Goal: Use online tool/utility: Utilize a website feature to perform a specific function

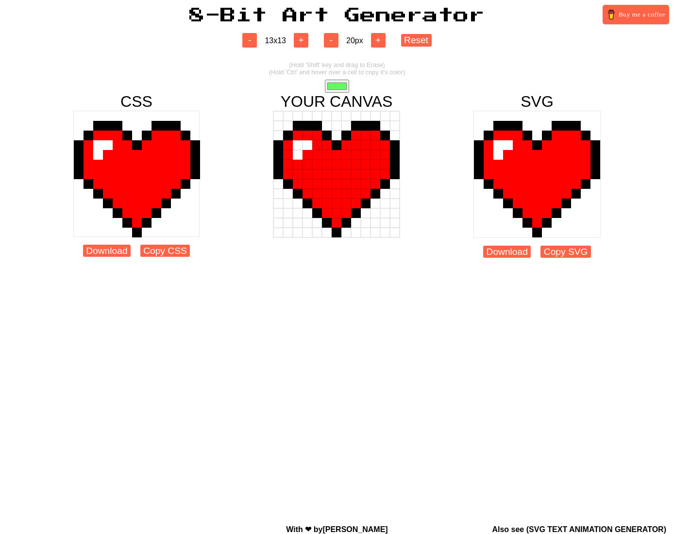
click at [337, 197] on div at bounding box center [336, 194] width 10 height 10
click at [332, 151] on div at bounding box center [336, 155] width 10 height 10
click at [312, 178] on div at bounding box center [317, 174] width 10 height 10
click at [292, 227] on div at bounding box center [288, 223] width 10 height 10
click at [339, 84] on input "#62fb60" at bounding box center [337, 86] width 24 height 13
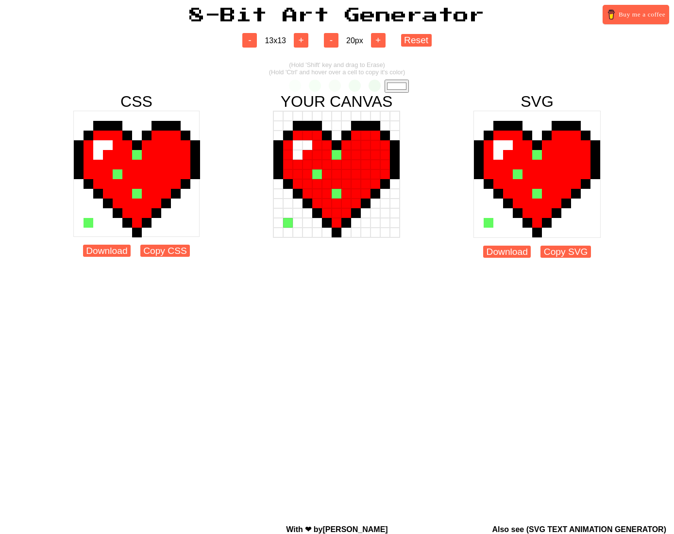
click at [259, 98] on div "CSS Download Copy CSS YOUR CANVAS SVG Download Copy SVG" at bounding box center [337, 179] width 674 height 173
drag, startPoint x: 280, startPoint y: 116, endPoint x: 394, endPoint y: 220, distance: 153.9
click at [394, 220] on div at bounding box center [336, 174] width 127 height 127
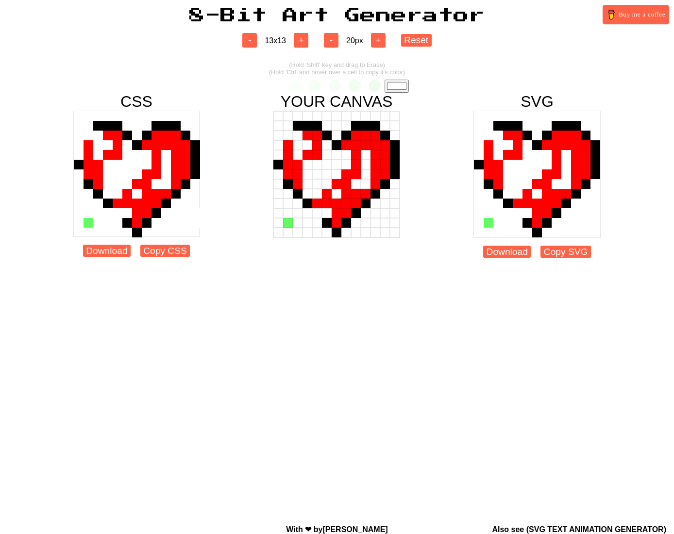
drag, startPoint x: 393, startPoint y: 226, endPoint x: 379, endPoint y: 71, distance: 155.9
click at [322, 175] on div at bounding box center [336, 174] width 127 height 127
click at [407, 42] on button "Reset" at bounding box center [416, 40] width 31 height 12
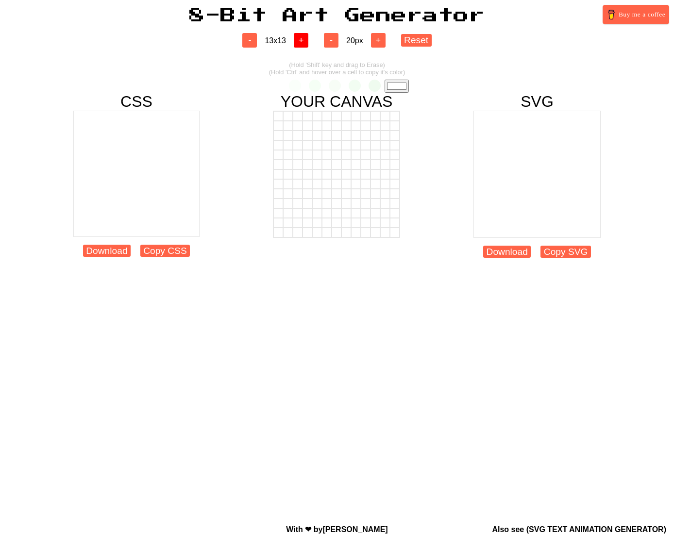
click at [298, 41] on button "+" at bounding box center [301, 40] width 15 height 15
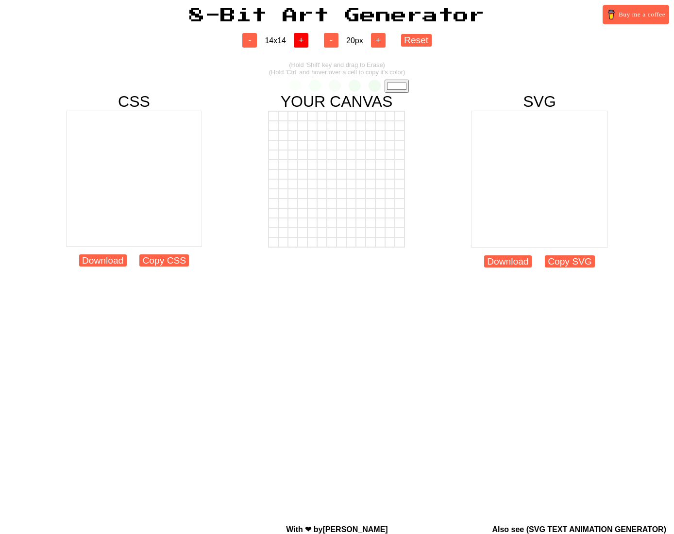
click at [298, 41] on button "+" at bounding box center [301, 40] width 15 height 15
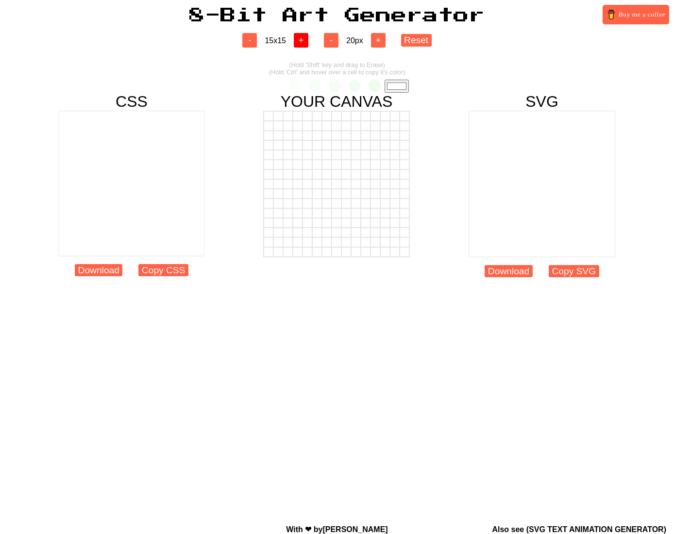
click at [298, 41] on button "+" at bounding box center [301, 40] width 15 height 15
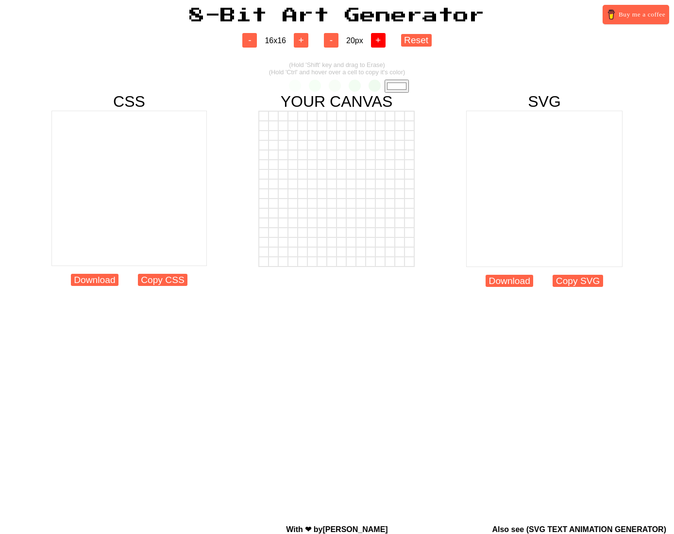
click at [384, 37] on button "+" at bounding box center [378, 40] width 15 height 15
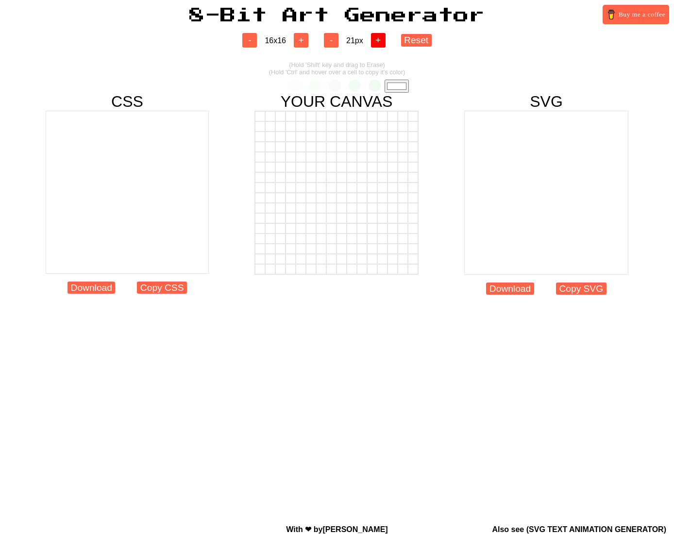
click at [384, 37] on button "+" at bounding box center [378, 40] width 15 height 15
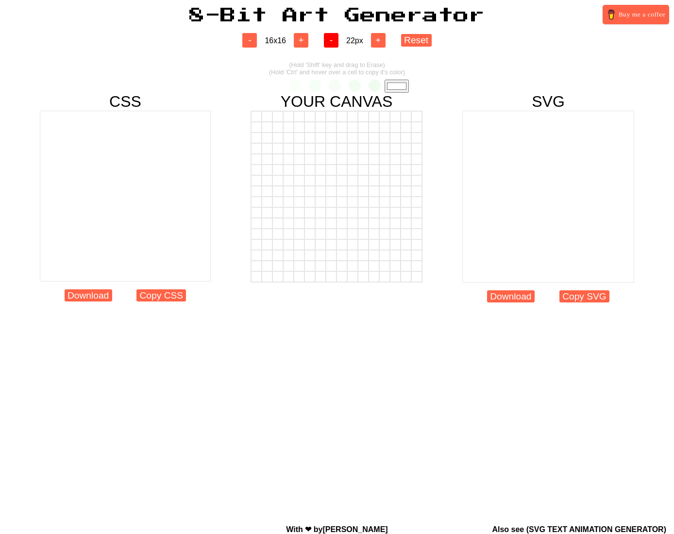
click at [333, 43] on button "-" at bounding box center [331, 40] width 15 height 15
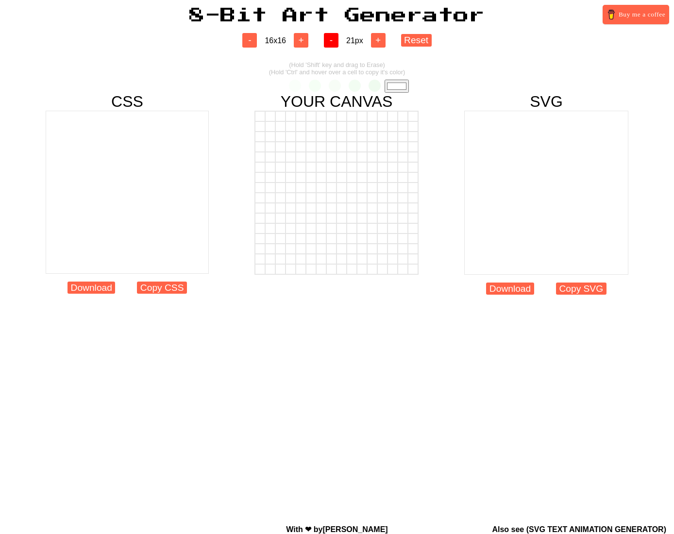
click at [333, 43] on button "-" at bounding box center [331, 40] width 15 height 15
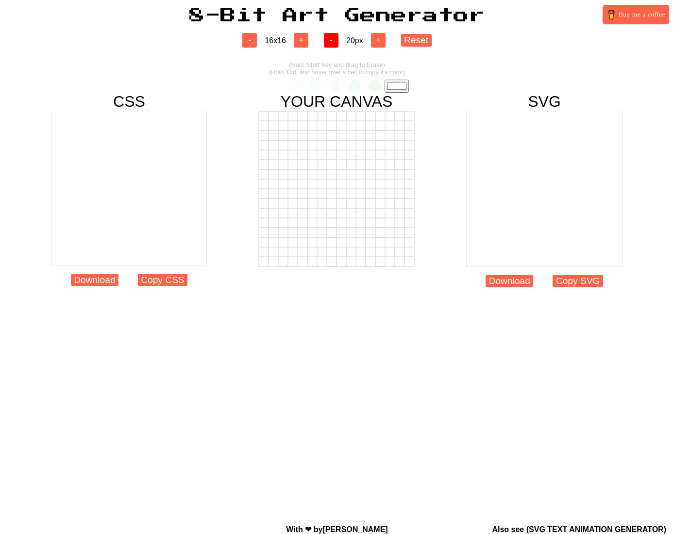
click at [333, 43] on button "-" at bounding box center [331, 40] width 15 height 15
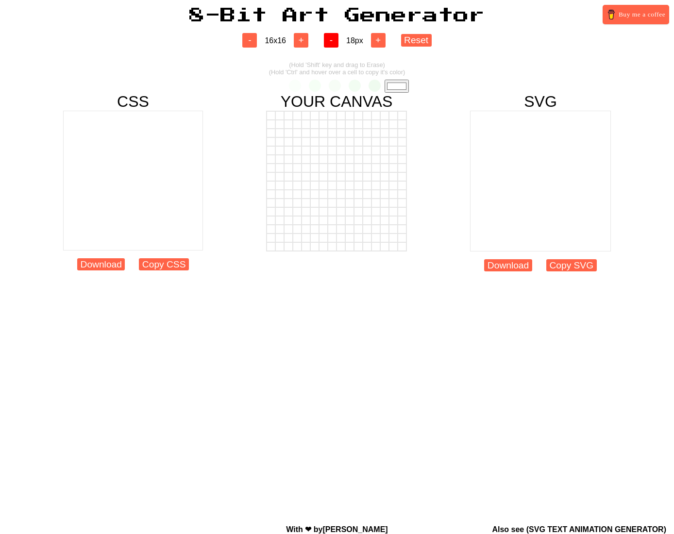
click at [333, 43] on button "-" at bounding box center [331, 40] width 15 height 15
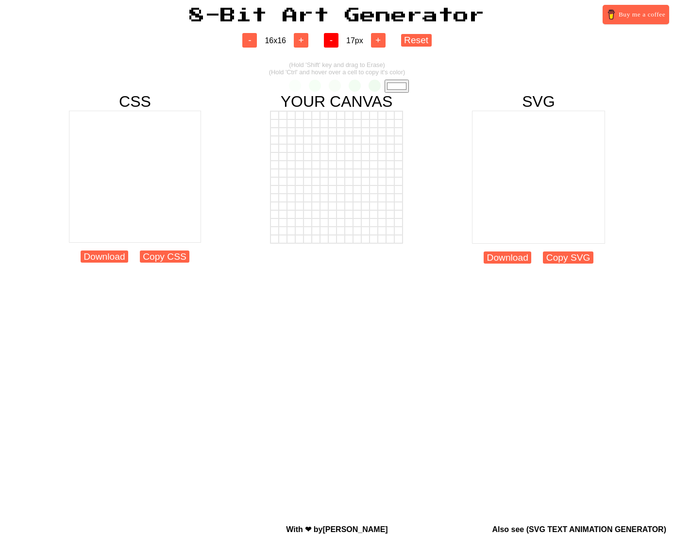
click at [333, 43] on button "-" at bounding box center [331, 40] width 15 height 15
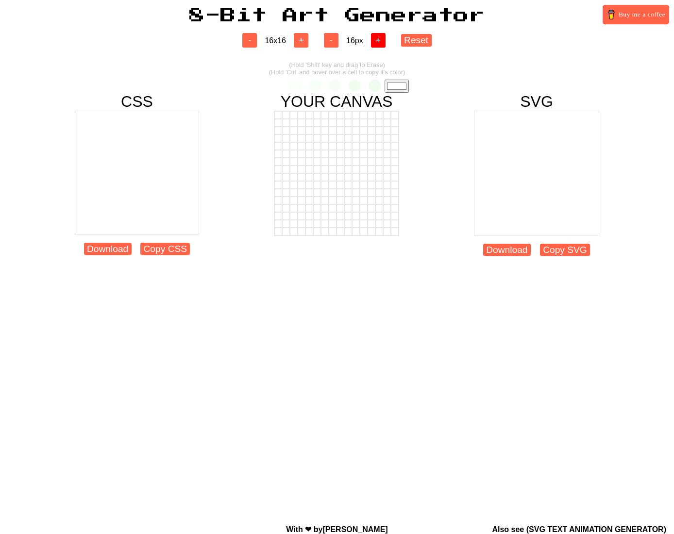
click at [374, 39] on button "+" at bounding box center [378, 40] width 15 height 15
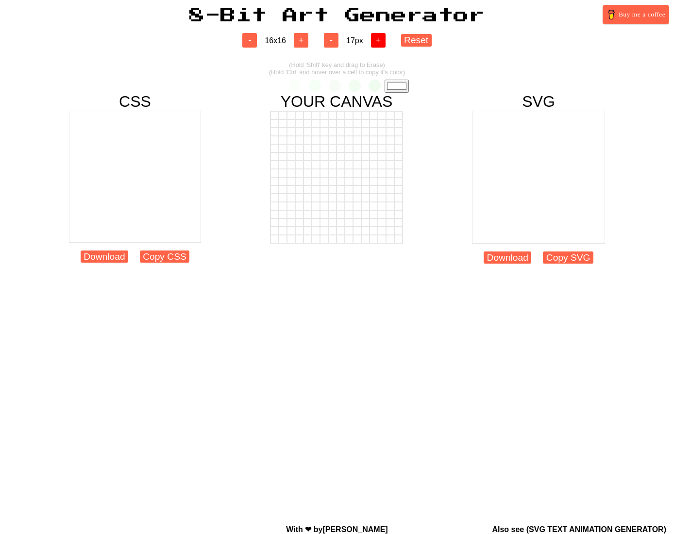
click at [374, 39] on button "+" at bounding box center [378, 40] width 15 height 15
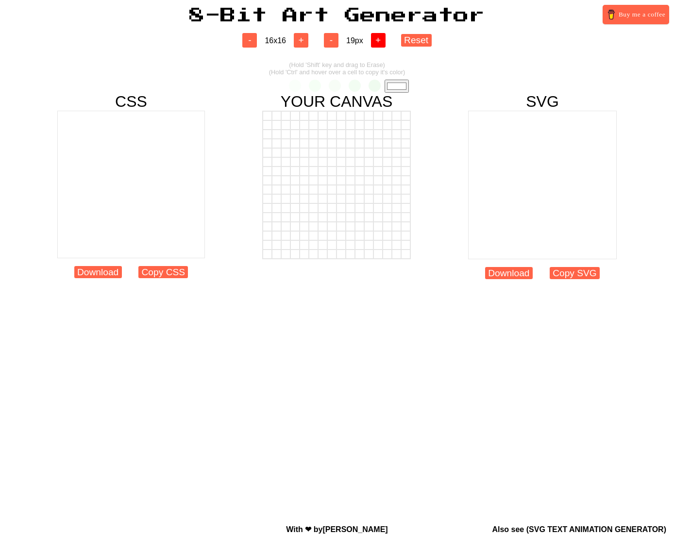
click at [374, 39] on button "+" at bounding box center [378, 40] width 15 height 15
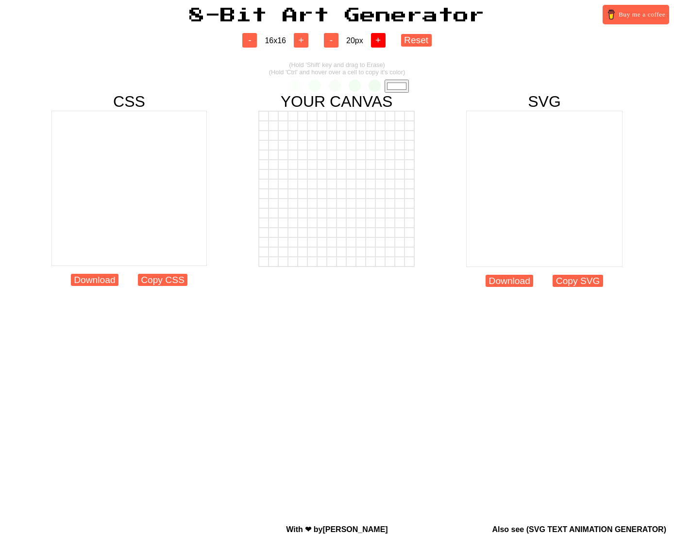
click at [374, 39] on button "+" at bounding box center [378, 40] width 15 height 15
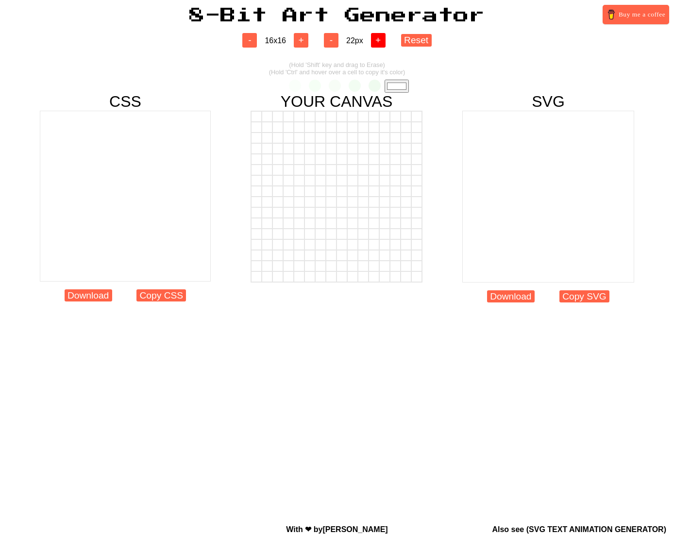
click at [374, 39] on button "+" at bounding box center [378, 40] width 15 height 15
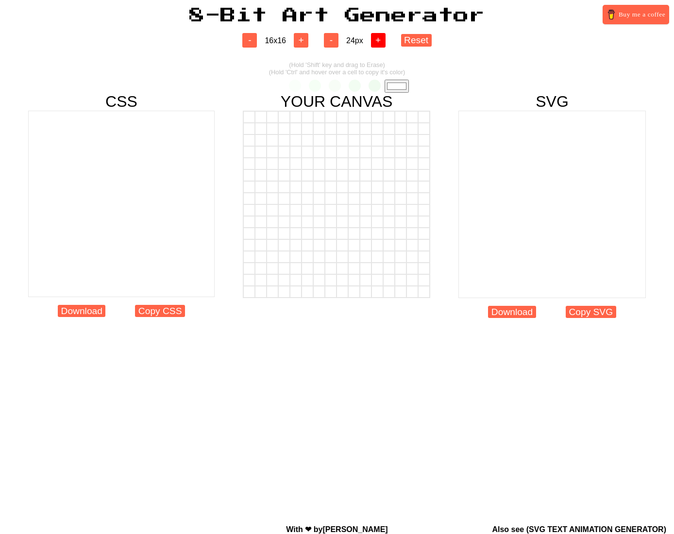
click at [374, 39] on button "+" at bounding box center [378, 40] width 15 height 15
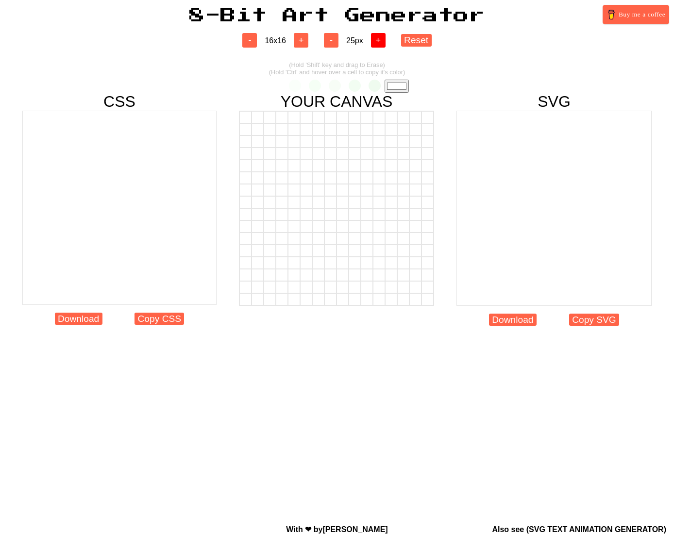
click at [376, 39] on button "+" at bounding box center [378, 40] width 15 height 15
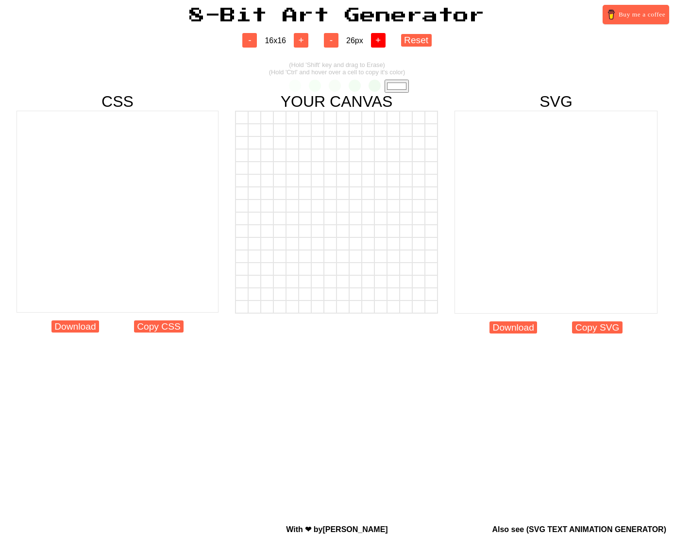
click at [376, 39] on button "+" at bounding box center [378, 40] width 15 height 15
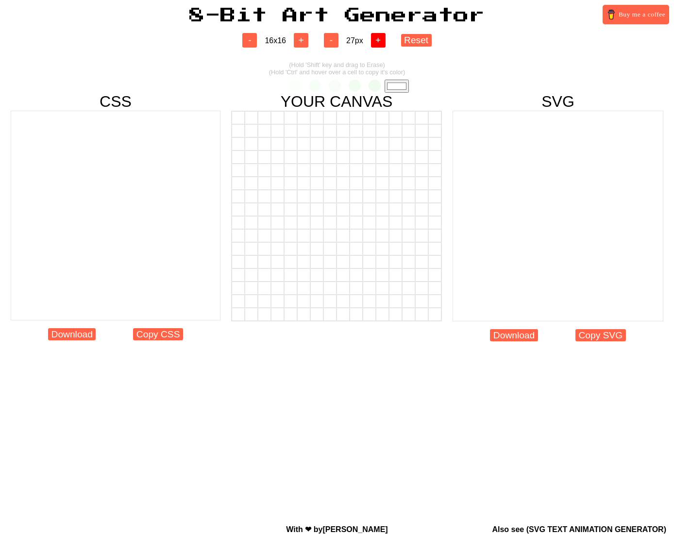
click at [376, 39] on button "+" at bounding box center [378, 40] width 15 height 15
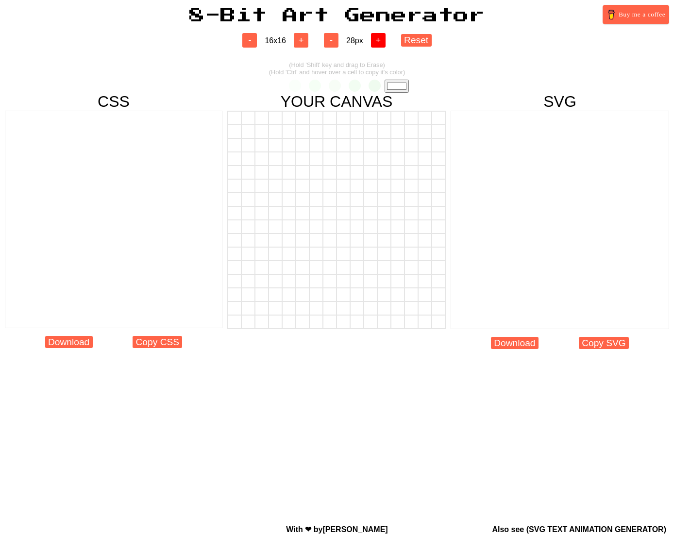
click at [376, 39] on button "+" at bounding box center [378, 40] width 15 height 15
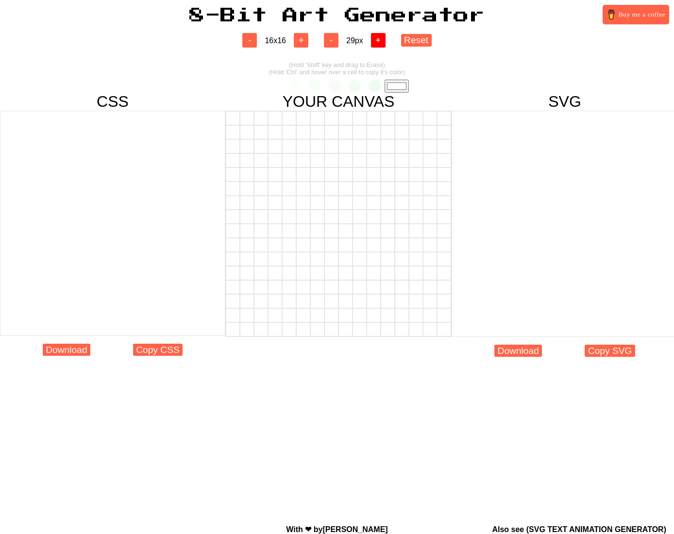
click at [376, 39] on button "+" at bounding box center [378, 40] width 15 height 15
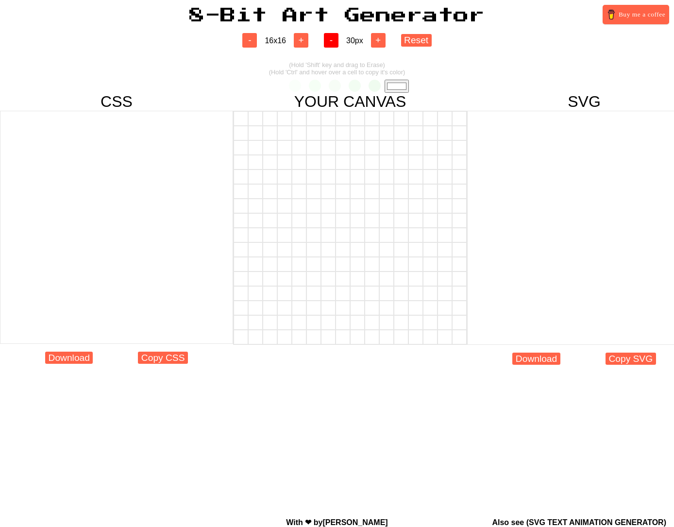
click at [328, 40] on button "-" at bounding box center [331, 40] width 15 height 15
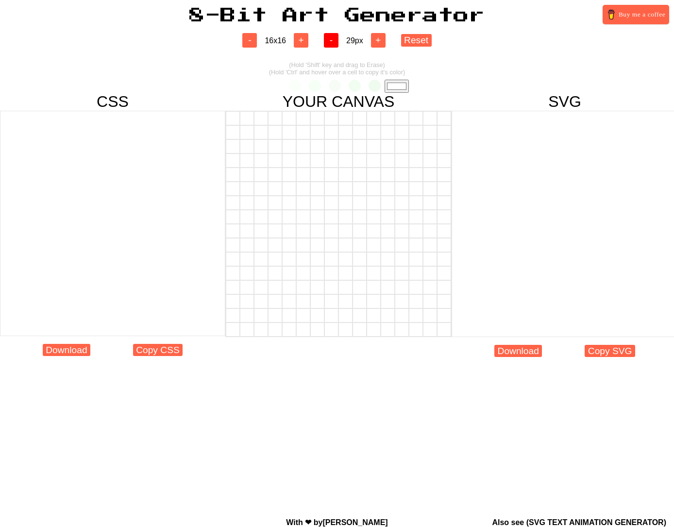
click at [328, 40] on button "-" at bounding box center [331, 40] width 15 height 15
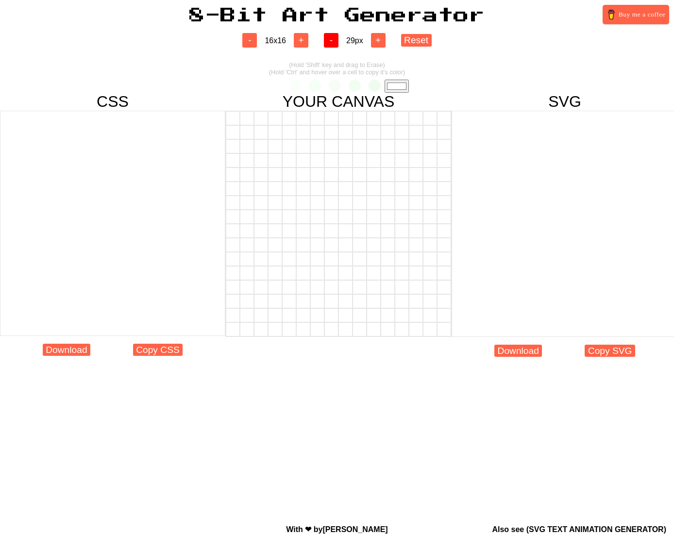
click at [328, 40] on button "-" at bounding box center [331, 40] width 15 height 15
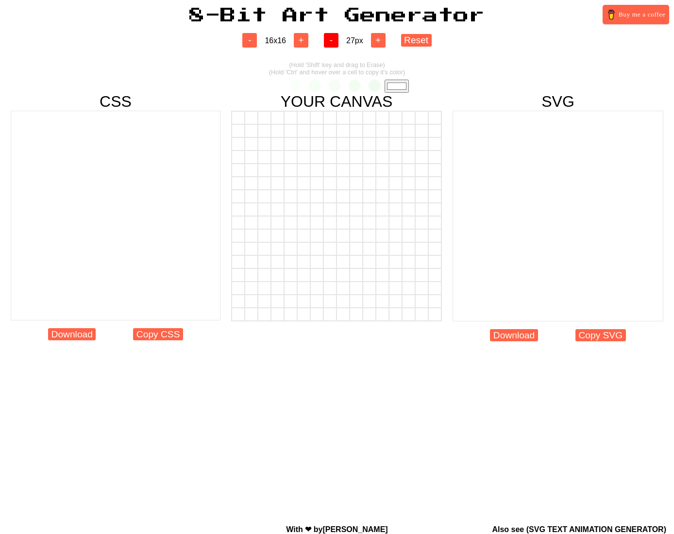
click at [328, 40] on button "-" at bounding box center [331, 40] width 15 height 15
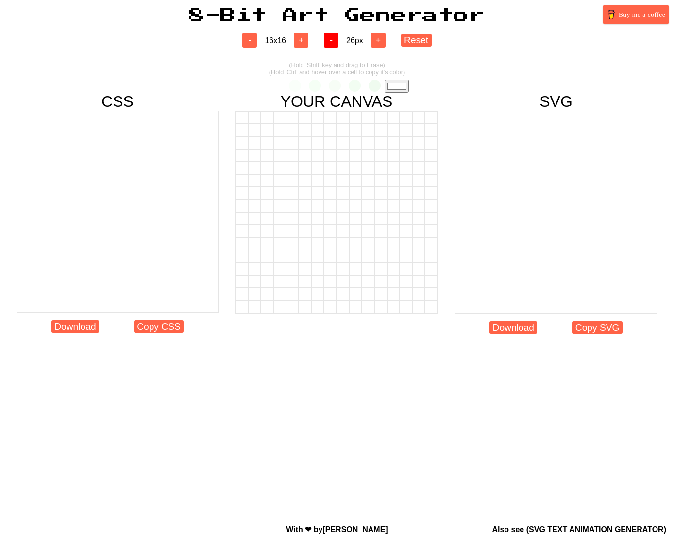
click at [328, 40] on button "-" at bounding box center [331, 40] width 15 height 15
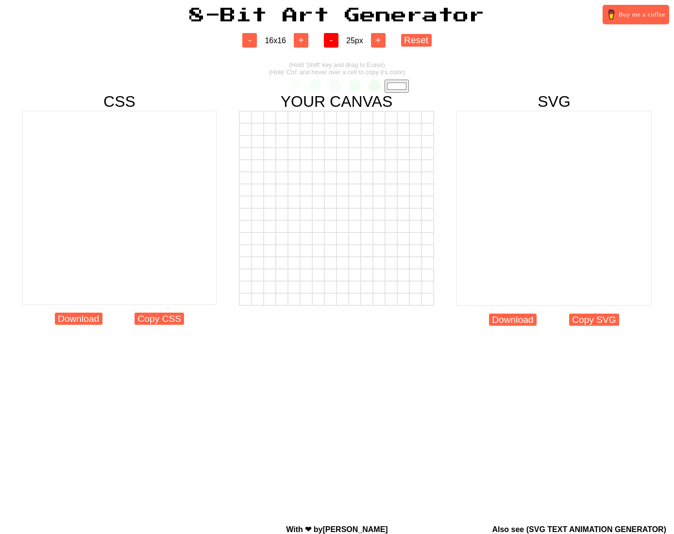
click at [328, 40] on button "-" at bounding box center [331, 40] width 15 height 15
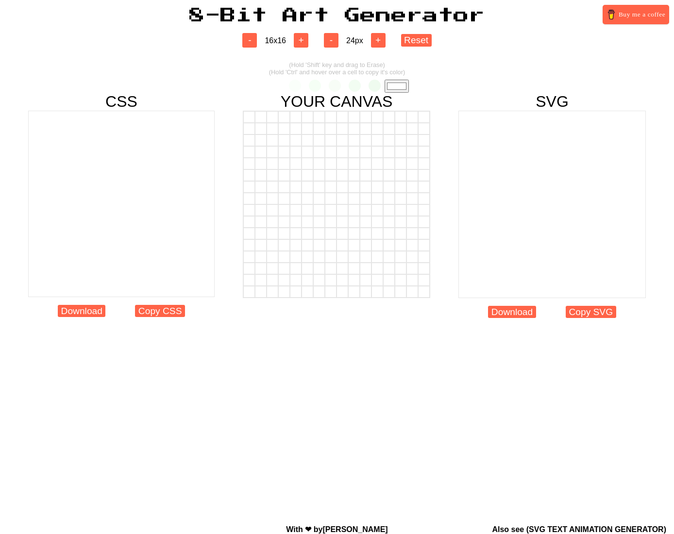
click at [393, 86] on input "#ffffff" at bounding box center [396, 86] width 24 height 13
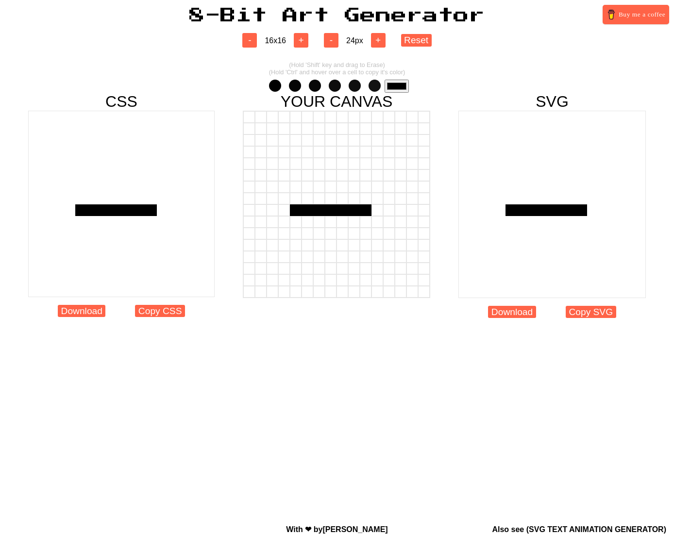
drag, startPoint x: 293, startPoint y: 203, endPoint x: 368, endPoint y: 208, distance: 74.9
click at [368, 208] on div at bounding box center [336, 204] width 187 height 187
drag, startPoint x: 368, startPoint y: 197, endPoint x: 296, endPoint y: 202, distance: 72.5
click at [296, 202] on div at bounding box center [336, 199] width 186 height 12
click at [362, 200] on div at bounding box center [366, 199] width 12 height 12
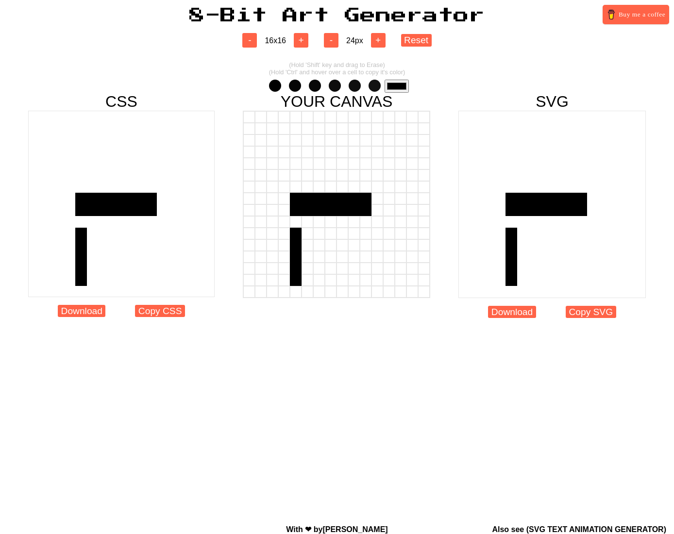
drag, startPoint x: 292, startPoint y: 224, endPoint x: 293, endPoint y: 277, distance: 53.4
click at [293, 277] on div at bounding box center [336, 204] width 187 height 187
click at [296, 223] on div at bounding box center [296, 222] width 12 height 12
drag, startPoint x: 366, startPoint y: 222, endPoint x: 361, endPoint y: 235, distance: 14.1
click at [364, 279] on div at bounding box center [336, 204] width 187 height 187
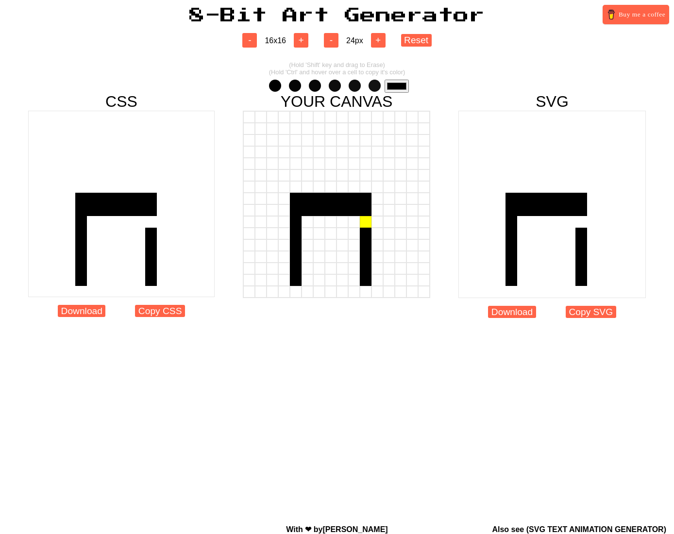
click at [365, 220] on div at bounding box center [366, 222] width 12 height 12
drag, startPoint x: 319, startPoint y: 259, endPoint x: 319, endPoint y: 273, distance: 14.1
click at [319, 273] on div at bounding box center [336, 204] width 187 height 187
click at [319, 259] on div at bounding box center [319, 257] width 12 height 12
click at [320, 244] on div at bounding box center [319, 245] width 12 height 12
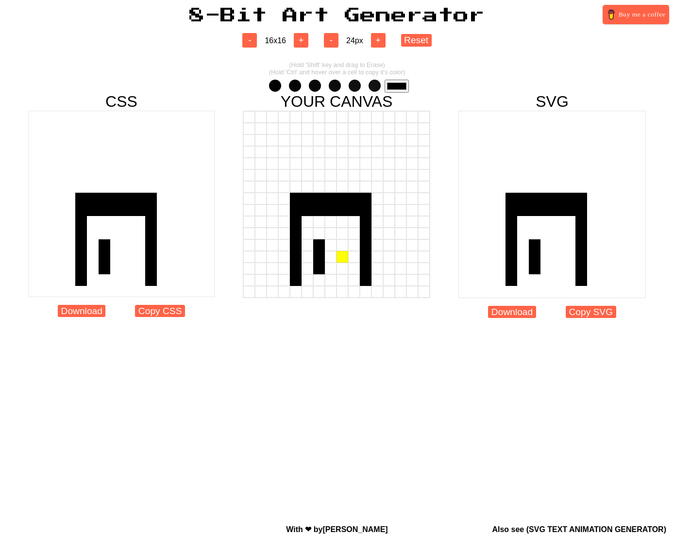
click at [342, 260] on div at bounding box center [342, 257] width 12 height 12
click at [341, 267] on div at bounding box center [342, 269] width 12 height 12
drag, startPoint x: 350, startPoint y: 280, endPoint x: 308, endPoint y: 281, distance: 41.7
click at [308, 281] on div at bounding box center [336, 280] width 186 height 12
click at [354, 279] on div at bounding box center [354, 280] width 12 height 12
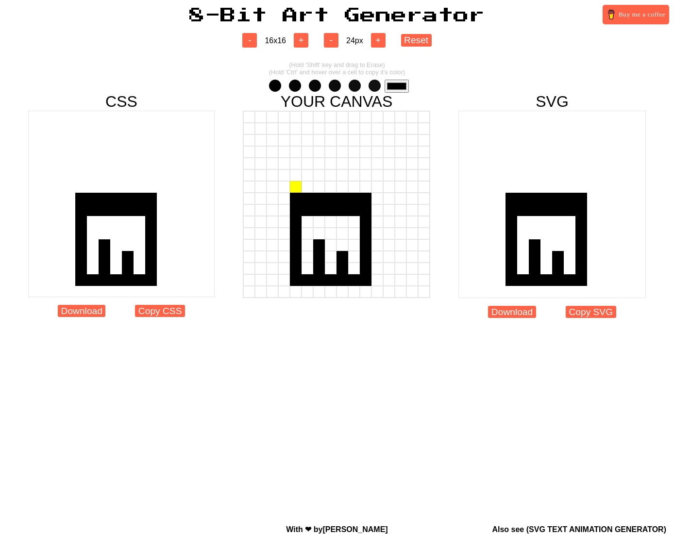
click at [298, 184] on div at bounding box center [296, 187] width 12 height 12
click at [309, 172] on div at bounding box center [307, 175] width 12 height 12
click at [315, 164] on div at bounding box center [319, 164] width 12 height 12
click at [363, 185] on div at bounding box center [366, 187] width 12 height 12
click at [357, 176] on div at bounding box center [354, 175] width 12 height 12
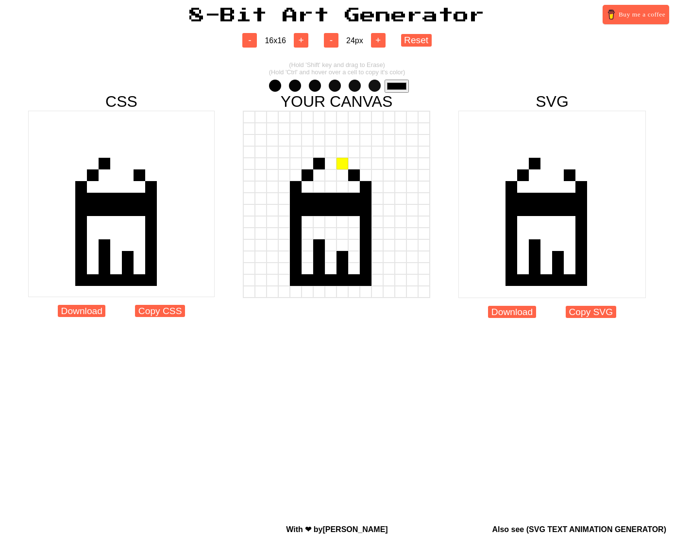
click at [344, 166] on div at bounding box center [342, 164] width 12 height 12
click at [341, 154] on div at bounding box center [342, 152] width 12 height 12
click at [341, 143] on div at bounding box center [342, 140] width 12 height 12
click at [342, 135] on div at bounding box center [342, 140] width 12 height 12
click at [341, 127] on div at bounding box center [342, 129] width 12 height 12
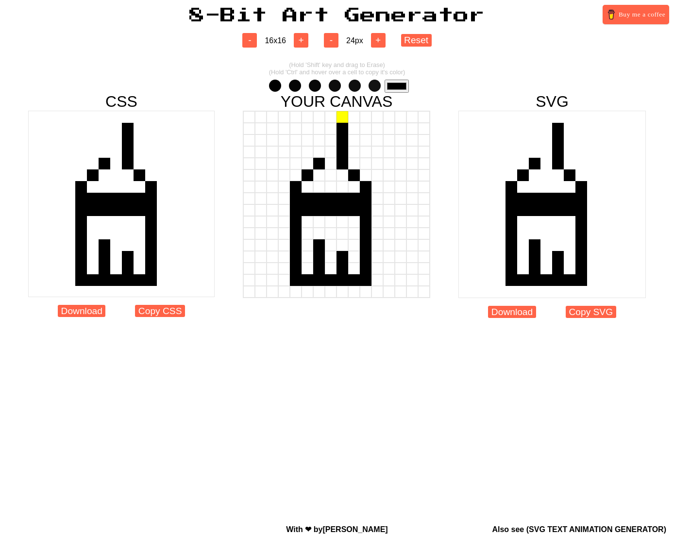
click at [341, 120] on div at bounding box center [342, 117] width 12 height 12
click at [335, 119] on div at bounding box center [331, 117] width 12 height 12
click at [321, 120] on div at bounding box center [319, 117] width 12 height 12
click at [320, 129] on div at bounding box center [319, 129] width 12 height 12
click at [320, 140] on div at bounding box center [319, 140] width 12 height 12
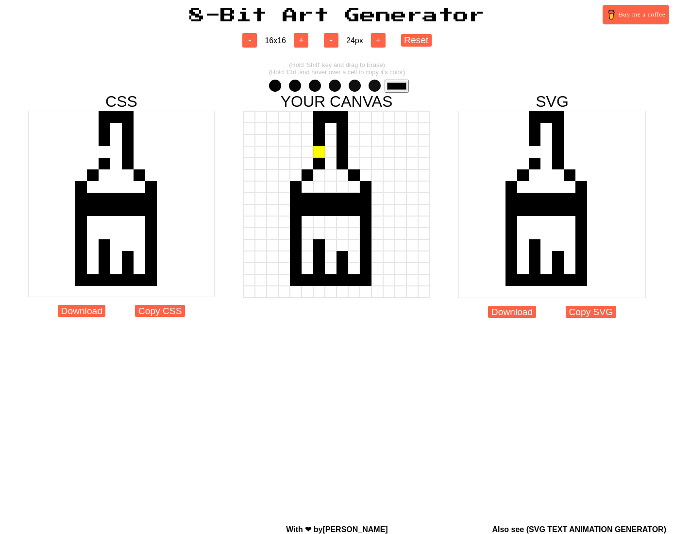
click at [320, 151] on div at bounding box center [319, 152] width 12 height 12
click at [394, 84] on input "#000000" at bounding box center [396, 86] width 24 height 13
click at [309, 197] on div at bounding box center [307, 199] width 12 height 12
click at [319, 197] on div at bounding box center [319, 199] width 12 height 12
drag, startPoint x: 330, startPoint y: 197, endPoint x: 338, endPoint y: 197, distance: 8.7
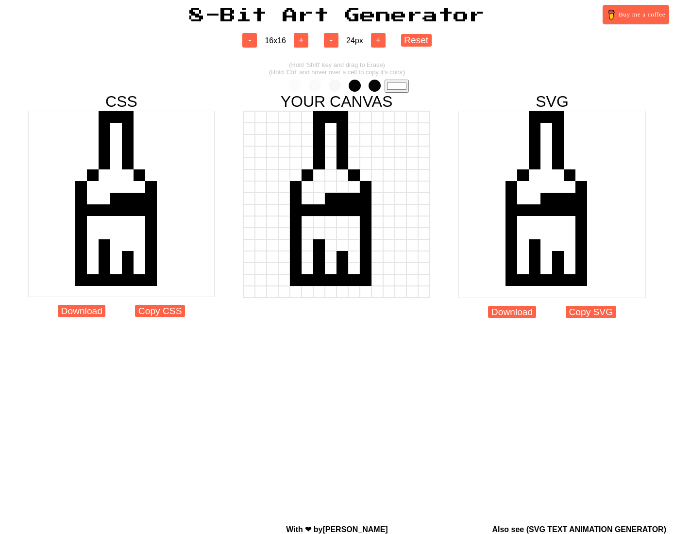
click at [331, 197] on div at bounding box center [331, 199] width 12 height 12
click at [344, 198] on div at bounding box center [342, 199] width 12 height 12
click at [353, 197] on div at bounding box center [354, 199] width 12 height 12
click at [372, 83] on span at bounding box center [374, 86] width 12 height 12
click at [395, 85] on input "#050505" at bounding box center [396, 86] width 24 height 13
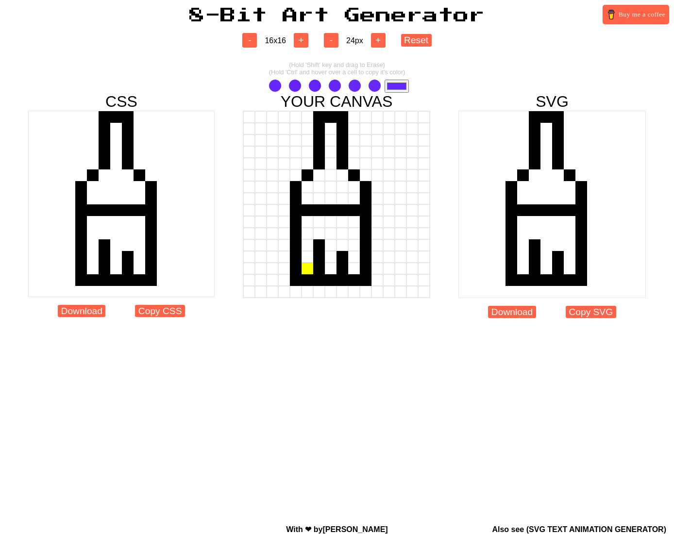
click at [301, 265] on div at bounding box center [307, 269] width 12 height 12
click at [304, 256] on div at bounding box center [307, 257] width 12 height 12
click at [331, 269] on div at bounding box center [331, 269] width 12 height 12
click at [330, 259] on div at bounding box center [331, 257] width 12 height 12
click at [351, 267] on div at bounding box center [354, 269] width 12 height 12
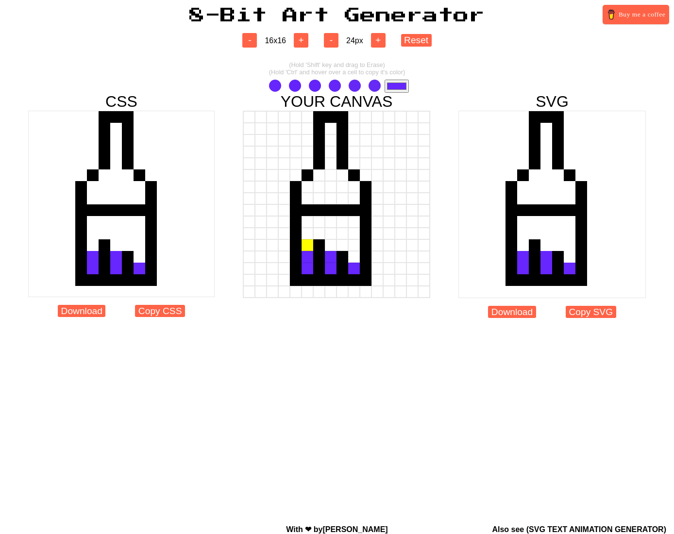
click at [307, 249] on div at bounding box center [307, 245] width 12 height 12
click at [400, 88] on input "#6626fd" at bounding box center [396, 86] width 24 height 13
click at [307, 198] on div at bounding box center [307, 199] width 12 height 12
click at [324, 199] on div at bounding box center [319, 199] width 12 height 12
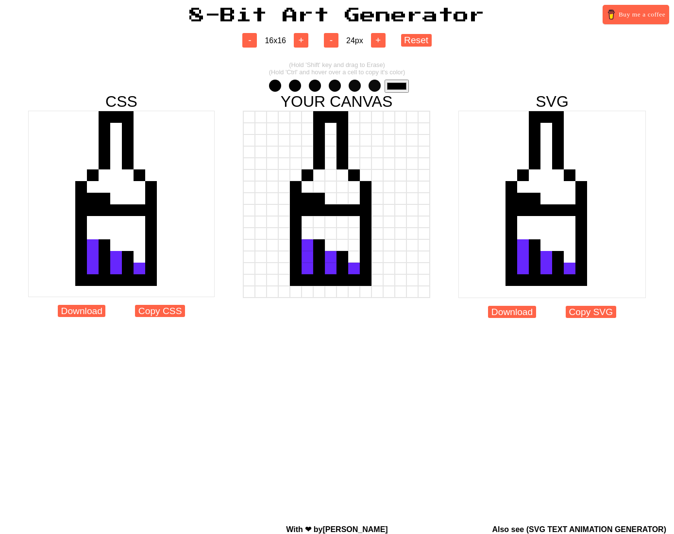
click at [332, 198] on div at bounding box center [331, 199] width 12 height 12
click at [337, 198] on div at bounding box center [342, 199] width 12 height 12
click at [351, 198] on div at bounding box center [354, 199] width 12 height 12
click at [359, 182] on div at bounding box center [354, 187] width 12 height 12
click at [348, 178] on div at bounding box center [354, 175] width 12 height 12
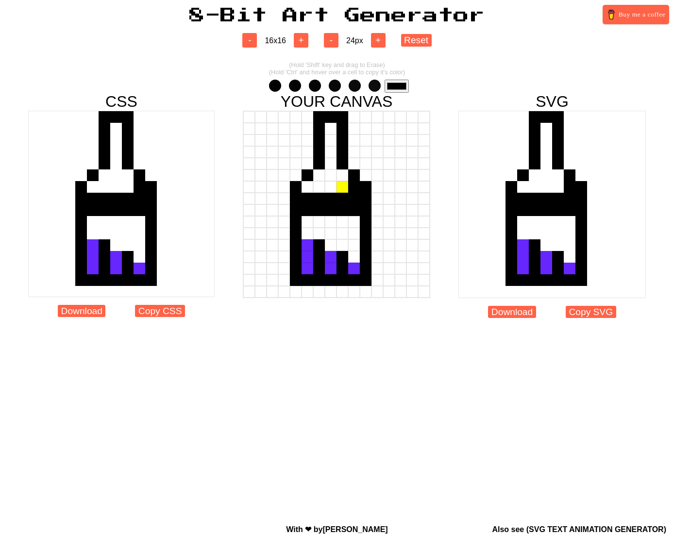
click at [345, 183] on div at bounding box center [342, 187] width 12 height 12
click at [344, 178] on div at bounding box center [342, 175] width 12 height 12
click at [334, 178] on div at bounding box center [331, 175] width 12 height 12
click at [323, 178] on div at bounding box center [319, 175] width 12 height 12
click at [320, 188] on div at bounding box center [319, 187] width 12 height 12
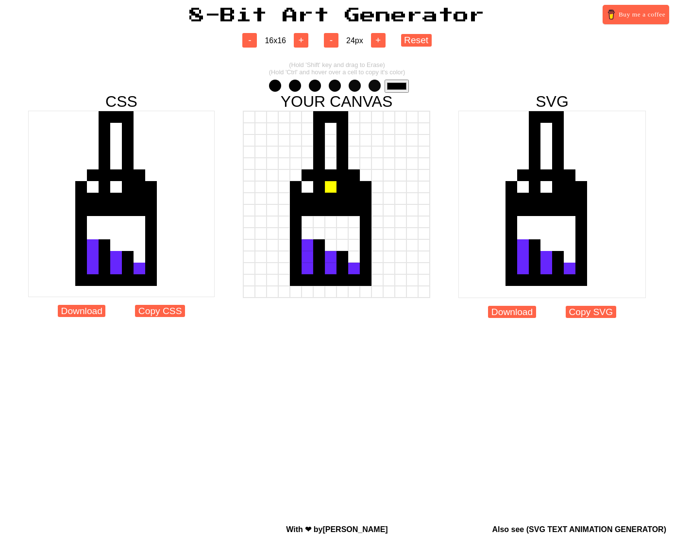
click at [335, 187] on div at bounding box center [331, 187] width 12 height 12
click at [309, 189] on div at bounding box center [307, 187] width 12 height 12
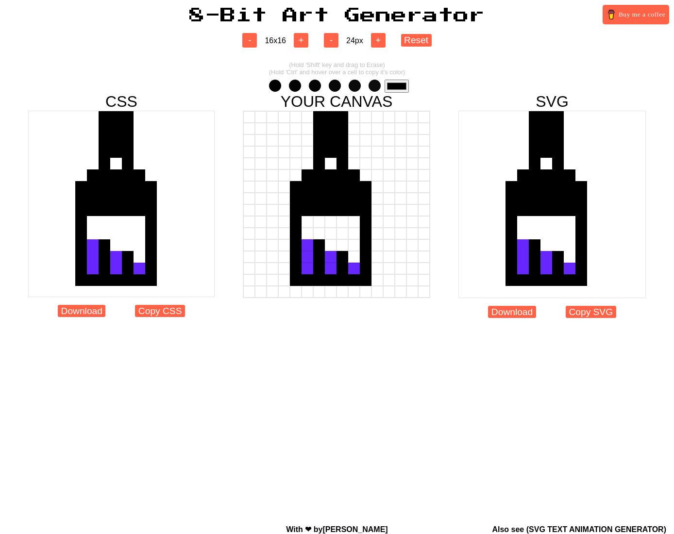
drag, startPoint x: 333, startPoint y: 168, endPoint x: 331, endPoint y: 127, distance: 41.3
click at [331, 127] on div at bounding box center [336, 204] width 187 height 187
click at [331, 163] on div at bounding box center [331, 164] width 12 height 12
click at [393, 84] on input "#000000" at bounding box center [396, 86] width 24 height 13
click at [326, 128] on div at bounding box center [331, 129] width 12 height 12
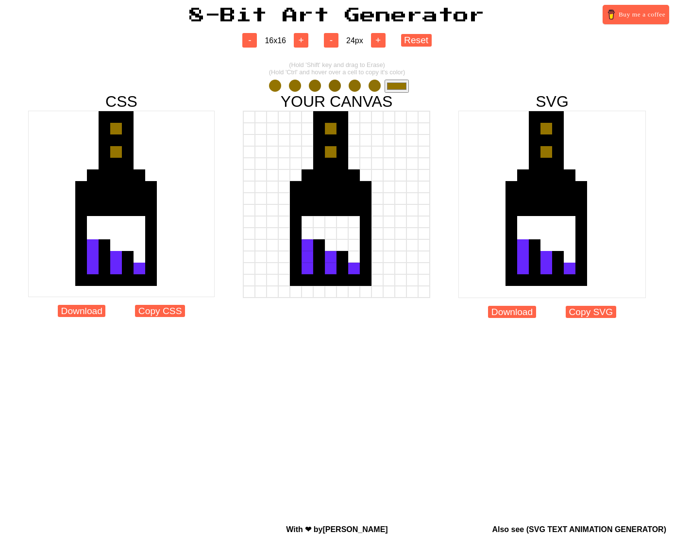
drag, startPoint x: 330, startPoint y: 139, endPoint x: 330, endPoint y: 155, distance: 15.5
click at [330, 155] on div at bounding box center [336, 204] width 187 height 187
click at [330, 147] on div at bounding box center [331, 152] width 12 height 12
click at [331, 144] on div at bounding box center [331, 140] width 12 height 12
click at [331, 165] on div at bounding box center [331, 164] width 12 height 12
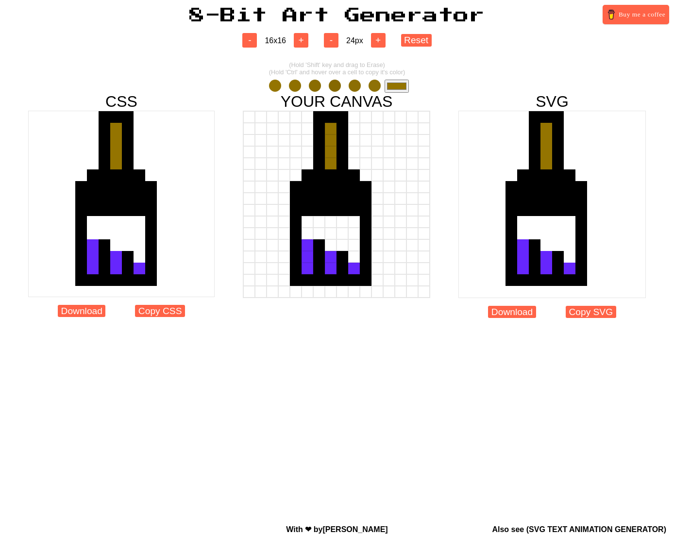
click at [332, 176] on div at bounding box center [331, 175] width 12 height 12
click at [317, 182] on div at bounding box center [319, 187] width 12 height 12
click at [341, 179] on div at bounding box center [342, 175] width 12 height 12
click at [341, 186] on div at bounding box center [342, 187] width 12 height 12
click at [334, 188] on div at bounding box center [331, 187] width 12 height 12
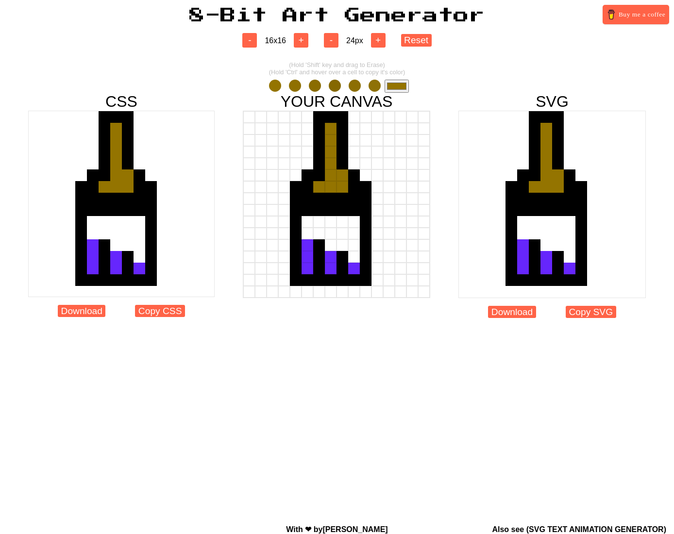
click at [310, 199] on div at bounding box center [307, 199] width 12 height 12
click at [318, 199] on div at bounding box center [319, 199] width 12 height 12
click at [337, 199] on div at bounding box center [342, 199] width 12 height 12
click at [352, 198] on div at bounding box center [354, 199] width 12 height 12
click at [353, 190] on div at bounding box center [354, 187] width 12 height 12
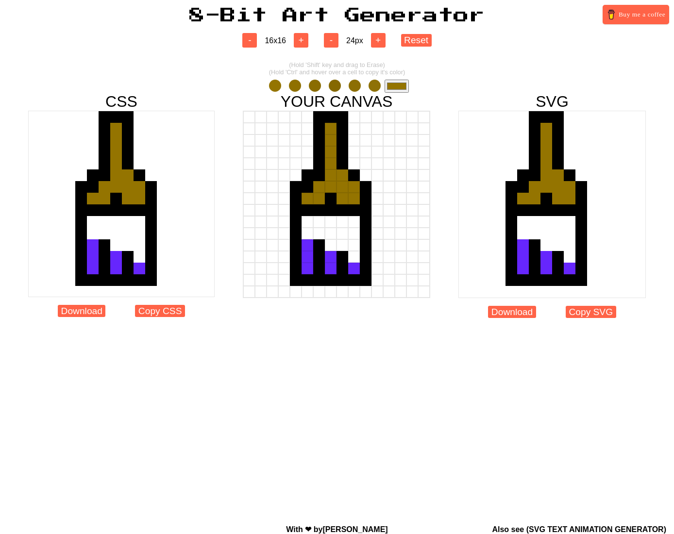
click at [330, 200] on div at bounding box center [331, 199] width 12 height 12
click at [388, 80] on input "#947400" at bounding box center [396, 86] width 24 height 13
click at [341, 174] on div at bounding box center [342, 175] width 12 height 12
click at [354, 187] on div at bounding box center [354, 187] width 12 height 12
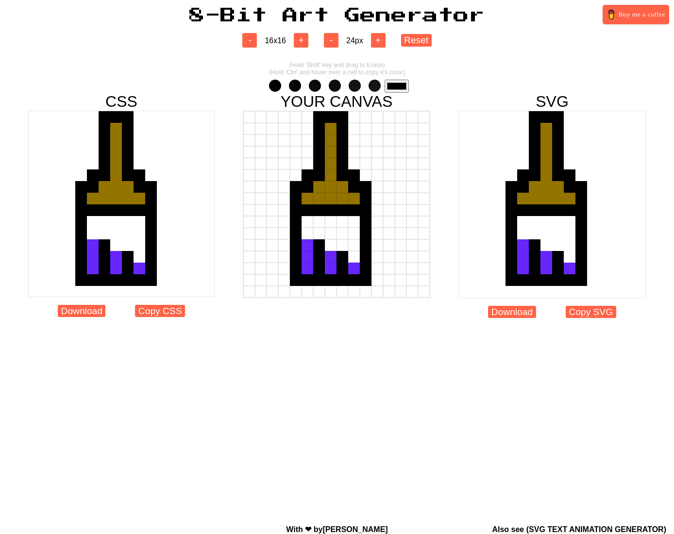
click at [399, 89] on input "#000000" at bounding box center [396, 86] width 24 height 13
click at [399, 88] on input "#6626fd" at bounding box center [396, 86] width 24 height 13
drag, startPoint x: 306, startPoint y: 231, endPoint x: 320, endPoint y: 233, distance: 13.7
click at [307, 231] on div at bounding box center [307, 234] width 12 height 12
click at [322, 233] on div at bounding box center [319, 234] width 12 height 12
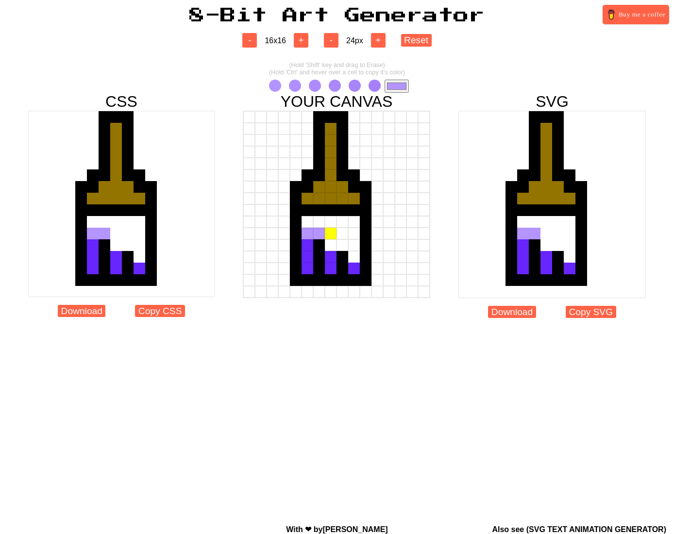
click at [327, 235] on div at bounding box center [331, 234] width 12 height 12
click at [333, 246] on div at bounding box center [331, 245] width 12 height 12
click at [345, 243] on div at bounding box center [342, 245] width 12 height 12
click at [345, 232] on div at bounding box center [342, 234] width 12 height 12
click at [352, 233] on div at bounding box center [354, 234] width 12 height 12
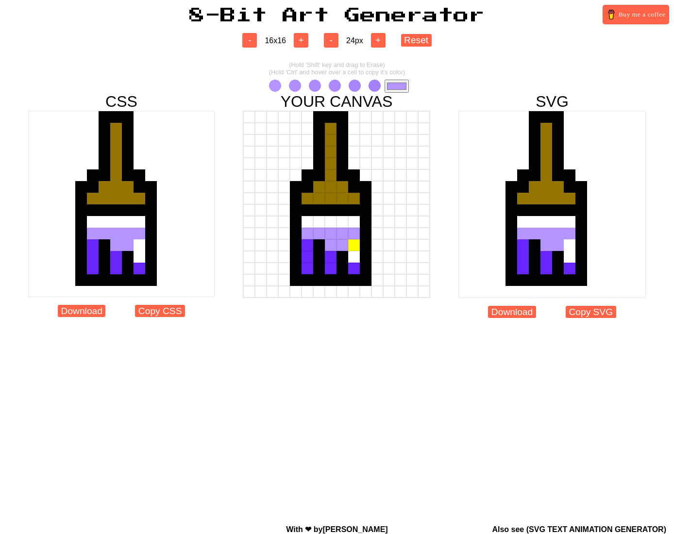
click at [354, 248] on div at bounding box center [354, 245] width 12 height 12
click at [355, 259] on div at bounding box center [354, 257] width 12 height 12
click at [353, 222] on div at bounding box center [354, 222] width 12 height 12
click at [342, 224] on div at bounding box center [342, 222] width 12 height 12
click at [322, 223] on div at bounding box center [319, 222] width 12 height 12
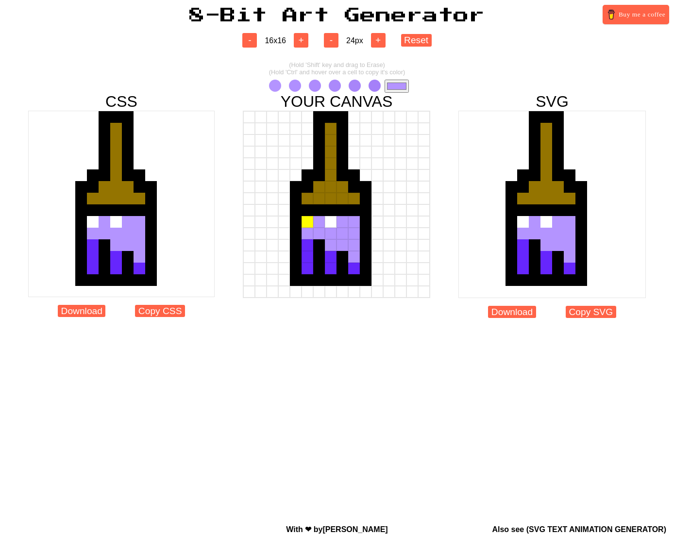
click at [312, 225] on div at bounding box center [307, 222] width 12 height 12
click at [328, 222] on div at bounding box center [331, 222] width 12 height 12
click at [518, 314] on button "Download" at bounding box center [512, 312] width 48 height 12
click at [429, 35] on button "Reset" at bounding box center [416, 40] width 31 height 12
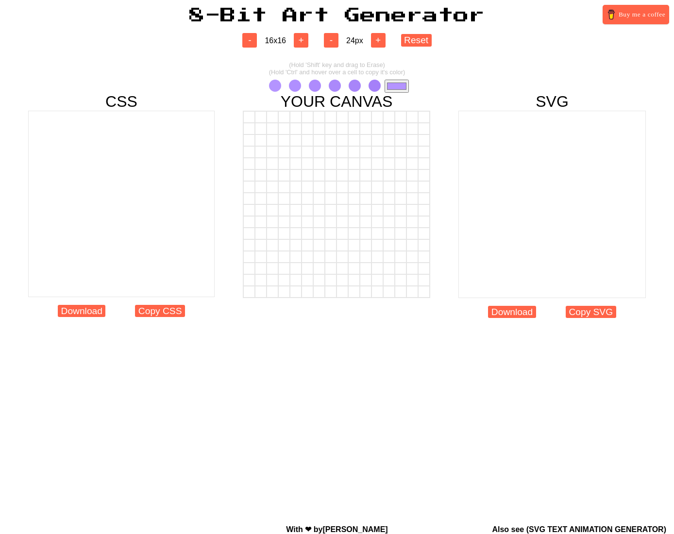
click at [390, 83] on input "#b494ff" at bounding box center [396, 86] width 24 height 13
click at [318, 131] on div at bounding box center [319, 129] width 12 height 12
click at [338, 130] on div at bounding box center [342, 129] width 12 height 12
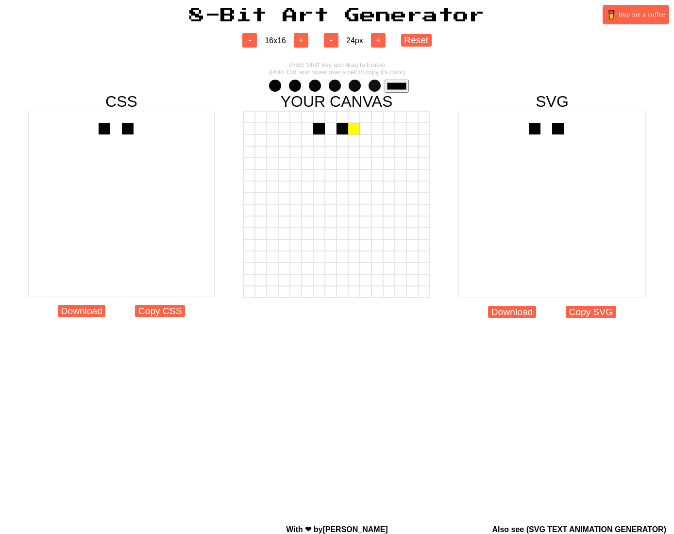
click at [350, 130] on div at bounding box center [354, 129] width 12 height 12
click at [335, 131] on div at bounding box center [331, 129] width 12 height 12
click at [302, 140] on div at bounding box center [307, 140] width 12 height 12
click at [297, 150] on div at bounding box center [296, 152] width 12 height 12
click at [283, 164] on div at bounding box center [284, 164] width 12 height 12
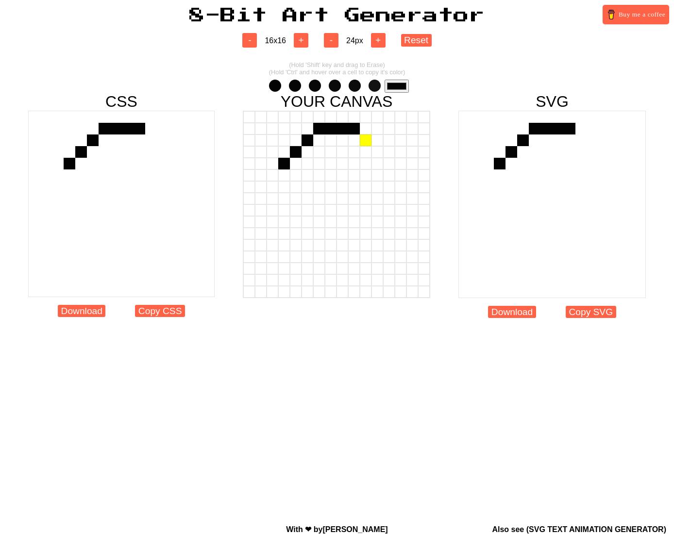
click at [370, 139] on div at bounding box center [366, 140] width 12 height 12
click at [378, 152] on div at bounding box center [377, 152] width 12 height 12
click at [387, 165] on div at bounding box center [389, 164] width 12 height 12
click at [397, 177] on div at bounding box center [401, 175] width 12 height 12
click at [404, 190] on div at bounding box center [401, 187] width 12 height 12
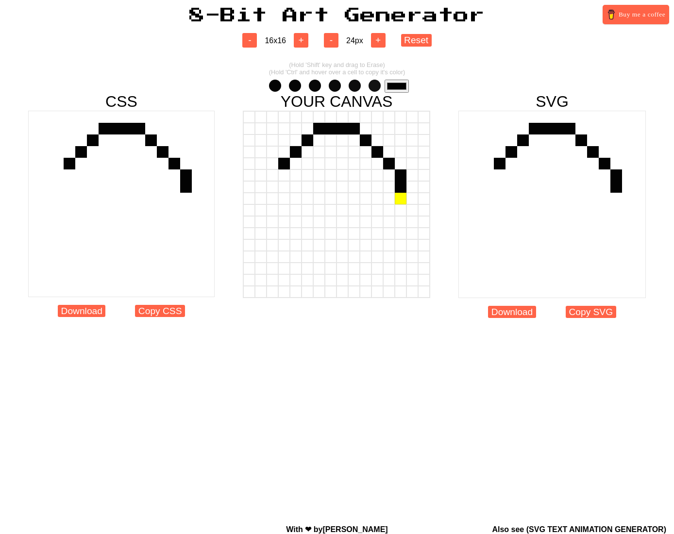
click at [401, 199] on div at bounding box center [401, 199] width 12 height 12
click at [401, 211] on div at bounding box center [401, 210] width 12 height 12
click at [393, 224] on div at bounding box center [389, 222] width 12 height 12
click at [380, 224] on div at bounding box center [377, 222] width 12 height 12
click at [360, 224] on div at bounding box center [366, 222] width 12 height 12
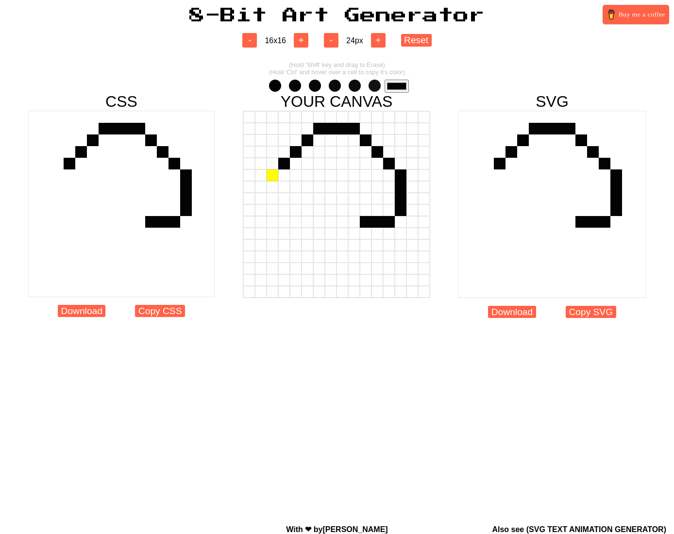
click at [274, 179] on div at bounding box center [272, 175] width 12 height 12
click at [272, 187] on div at bounding box center [272, 187] width 12 height 12
click at [272, 196] on div at bounding box center [272, 199] width 12 height 12
click at [272, 210] on div at bounding box center [272, 210] width 12 height 12
click at [271, 226] on div at bounding box center [272, 222] width 12 height 12
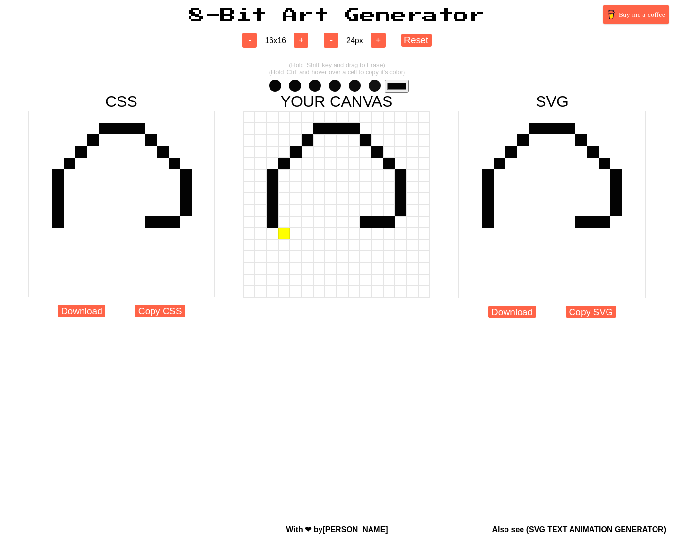
click at [280, 234] on div at bounding box center [284, 234] width 12 height 12
click at [291, 248] on div at bounding box center [296, 245] width 12 height 12
click at [306, 259] on div at bounding box center [307, 257] width 12 height 12
click at [320, 267] on div at bounding box center [319, 269] width 12 height 12
click at [334, 268] on div at bounding box center [331, 269] width 12 height 12
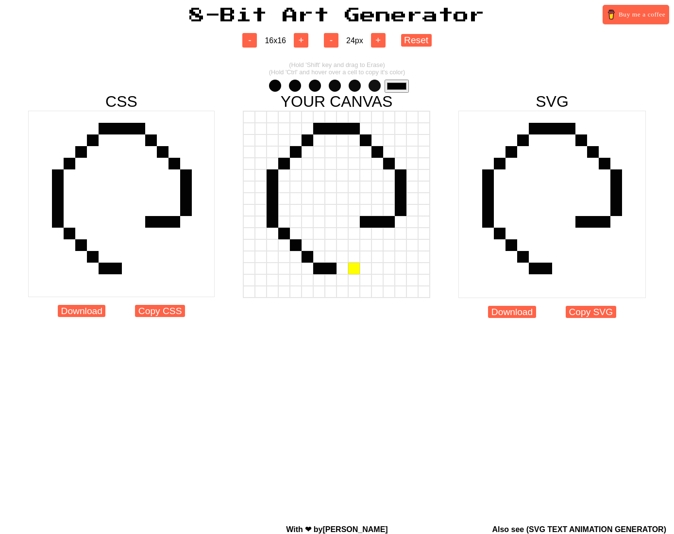
click at [348, 270] on div at bounding box center [354, 269] width 12 height 12
click at [344, 269] on div at bounding box center [342, 269] width 12 height 12
click at [368, 263] on div at bounding box center [366, 269] width 12 height 12
click at [367, 257] on div at bounding box center [366, 257] width 12 height 12
click at [351, 247] on div at bounding box center [354, 245] width 12 height 12
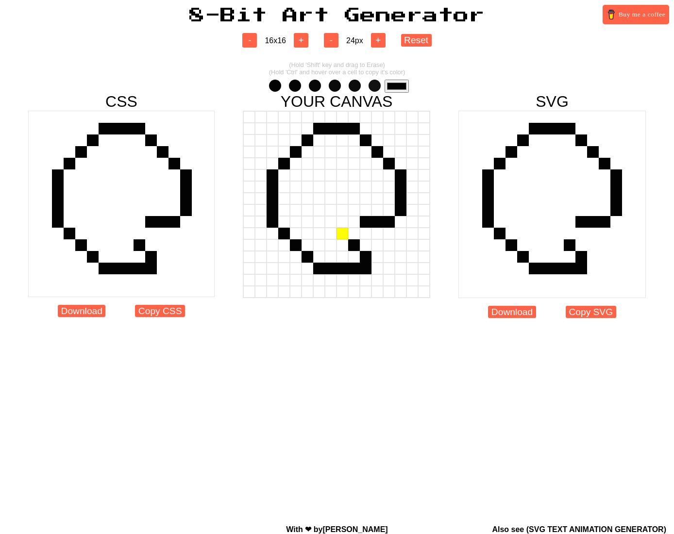
click at [338, 234] on div at bounding box center [342, 234] width 12 height 12
click at [341, 225] on div at bounding box center [342, 222] width 12 height 12
click at [351, 222] on div at bounding box center [354, 222] width 12 height 12
click at [388, 84] on input "#030303" at bounding box center [396, 86] width 24 height 13
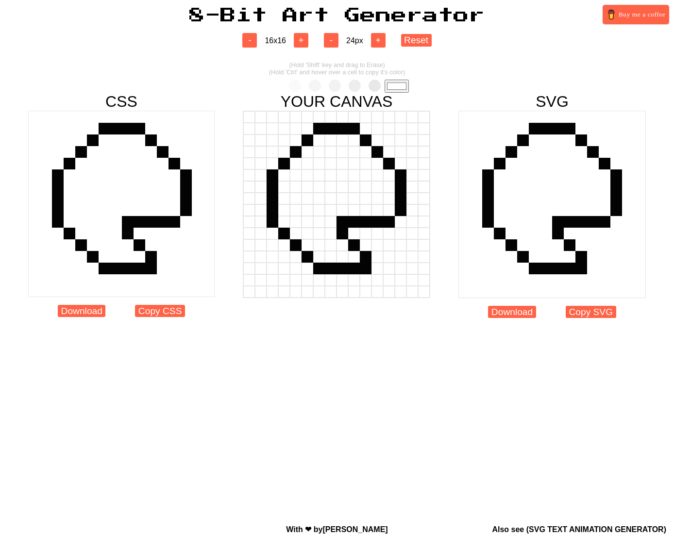
click at [366, 268] on div at bounding box center [366, 269] width 12 height 12
click at [343, 222] on div at bounding box center [342, 222] width 12 height 12
click at [402, 87] on input "#ffffff" at bounding box center [396, 86] width 24 height 13
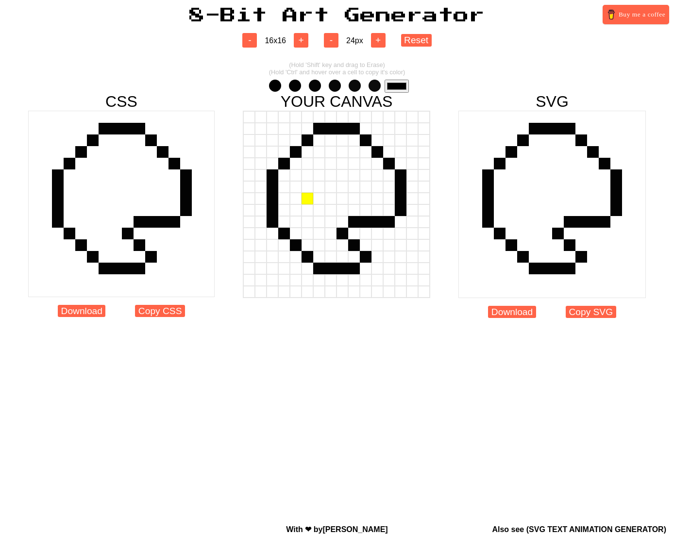
click at [306, 201] on div at bounding box center [307, 199] width 12 height 12
click at [306, 207] on div at bounding box center [307, 210] width 12 height 12
click at [301, 208] on div at bounding box center [296, 210] width 12 height 12
click at [299, 201] on div at bounding box center [296, 199] width 12 height 12
click at [315, 180] on div at bounding box center [319, 175] width 12 height 12
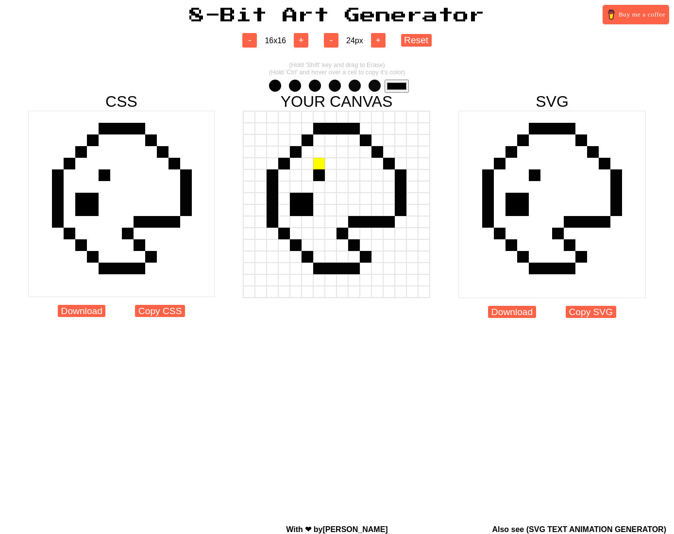
click at [320, 163] on div at bounding box center [319, 164] width 12 height 12
click at [332, 163] on div at bounding box center [331, 164] width 12 height 12
click at [332, 175] on div at bounding box center [331, 175] width 12 height 12
click at [359, 176] on div at bounding box center [354, 175] width 12 height 12
click at [367, 177] on div at bounding box center [366, 175] width 12 height 12
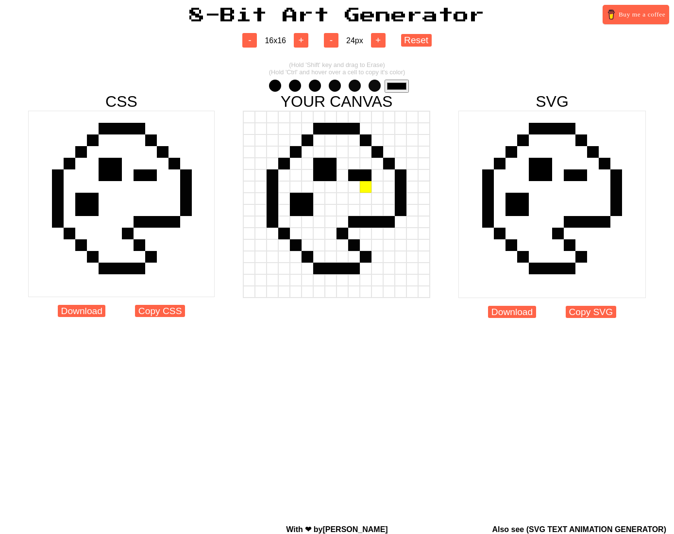
click at [366, 185] on div at bounding box center [366, 187] width 12 height 12
click at [353, 186] on div at bounding box center [354, 187] width 12 height 12
click at [397, 85] on input "#000000" at bounding box center [396, 86] width 24 height 13
click at [388, 214] on div at bounding box center [389, 210] width 12 height 12
click at [395, 86] on input "#000000" at bounding box center [396, 86] width 24 height 13
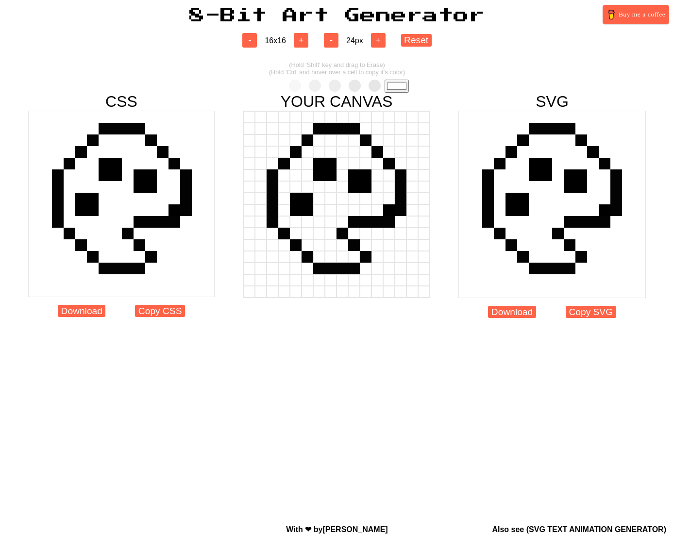
click at [387, 225] on div at bounding box center [389, 222] width 12 height 12
click at [405, 213] on div at bounding box center [401, 210] width 12 height 12
click at [377, 230] on div at bounding box center [377, 234] width 12 height 12
click at [373, 224] on div at bounding box center [377, 222] width 12 height 12
click at [388, 214] on div at bounding box center [389, 210] width 12 height 12
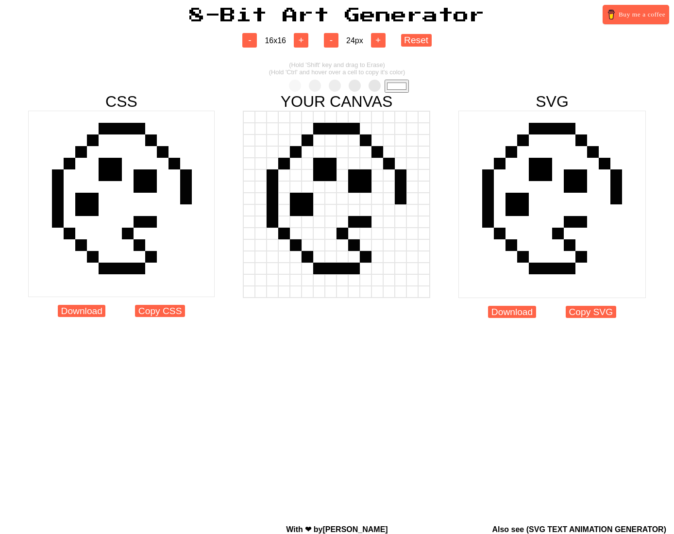
click at [403, 84] on input "#ffffff" at bounding box center [396, 86] width 24 height 13
click at [383, 155] on div at bounding box center [336, 152] width 186 height 12
click at [398, 85] on input "#ffffff" at bounding box center [396, 86] width 24 height 13
type input "#050505"
click at [380, 231] on div at bounding box center [377, 234] width 12 height 12
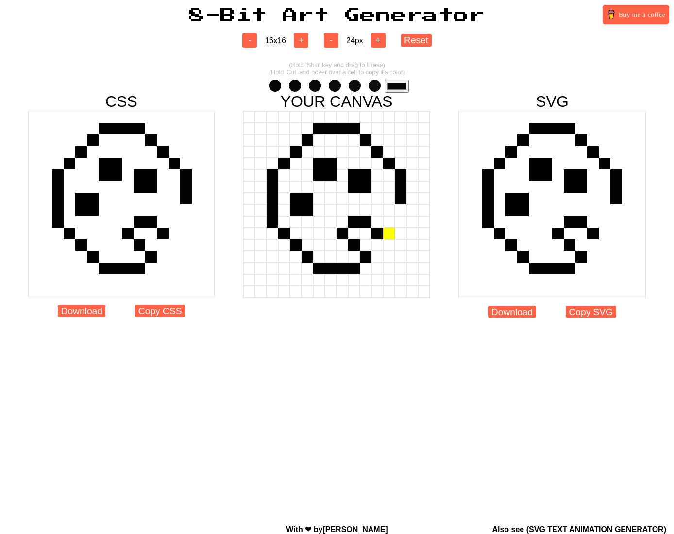
click at [390, 238] on div at bounding box center [389, 234] width 12 height 12
click at [399, 227] on div at bounding box center [401, 222] width 12 height 12
click at [401, 210] on div at bounding box center [401, 210] width 12 height 12
